Goal: Task Accomplishment & Management: Manage account settings

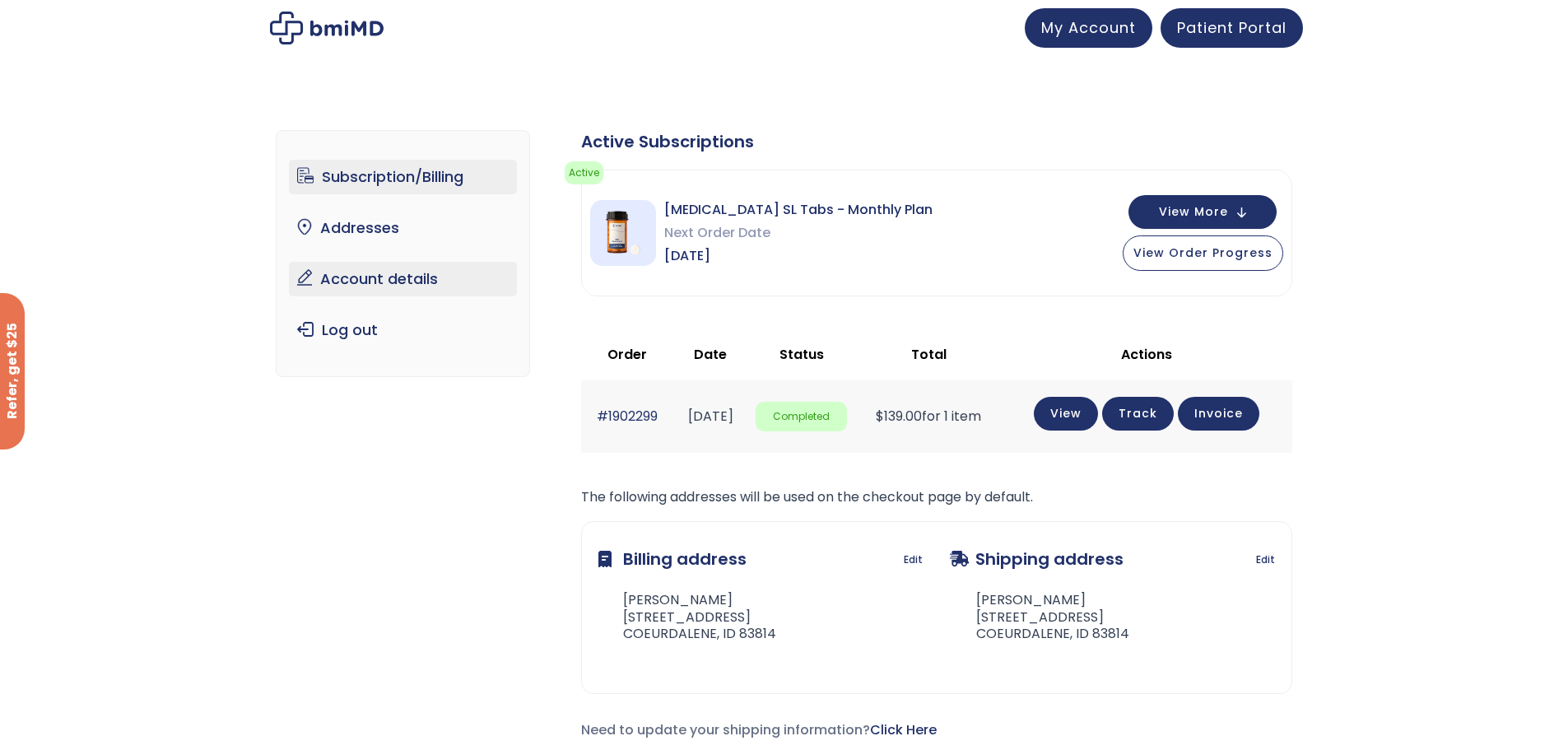
click at [389, 273] on link "Account details" at bounding box center [403, 278] width 228 height 34
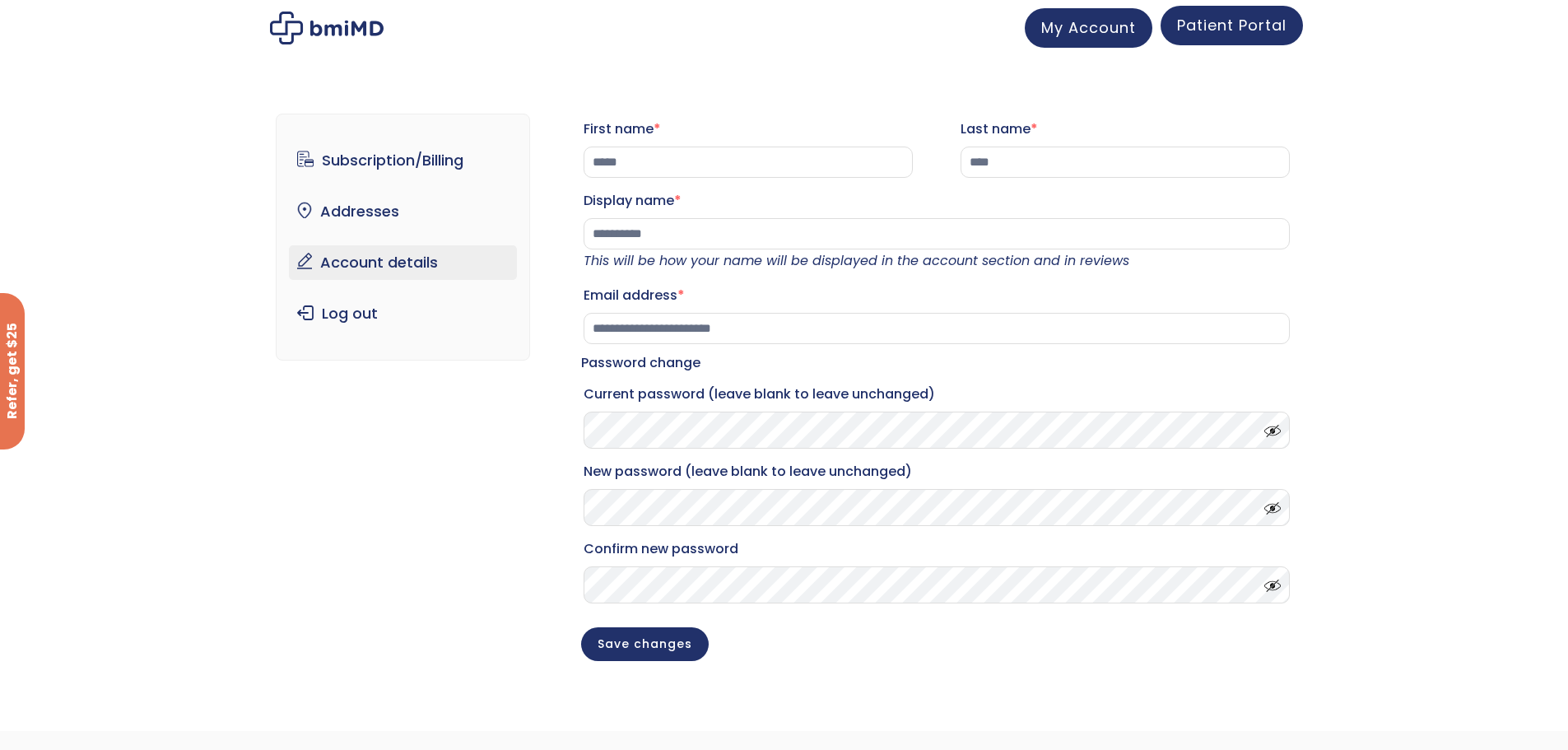
click at [1200, 26] on span "Patient Portal" at bounding box center [1231, 25] width 109 height 21
click at [344, 151] on link "Subscription/Billing" at bounding box center [403, 160] width 228 height 34
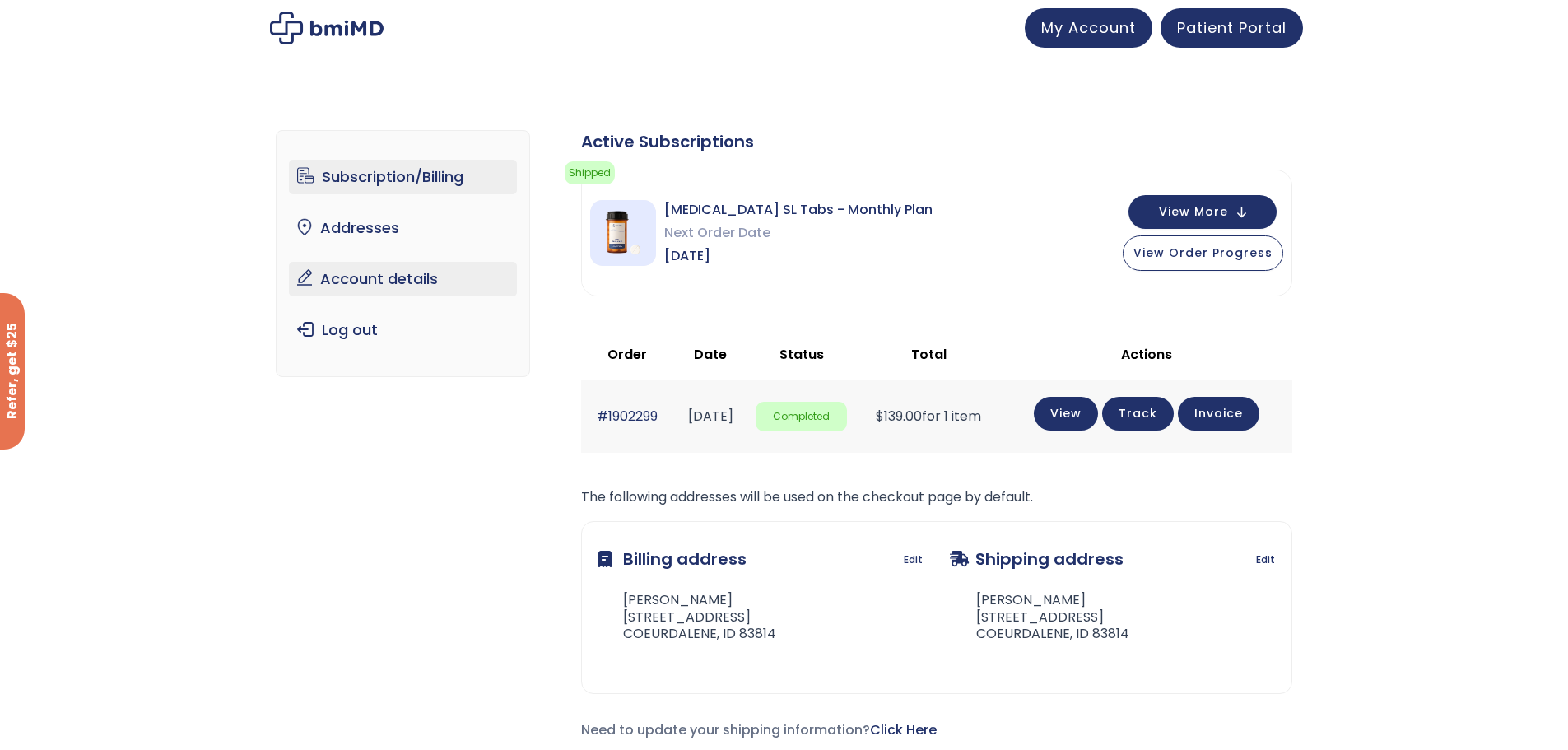
click at [378, 277] on link "Account details" at bounding box center [403, 278] width 228 height 34
